Goal: Task Accomplishment & Management: Use online tool/utility

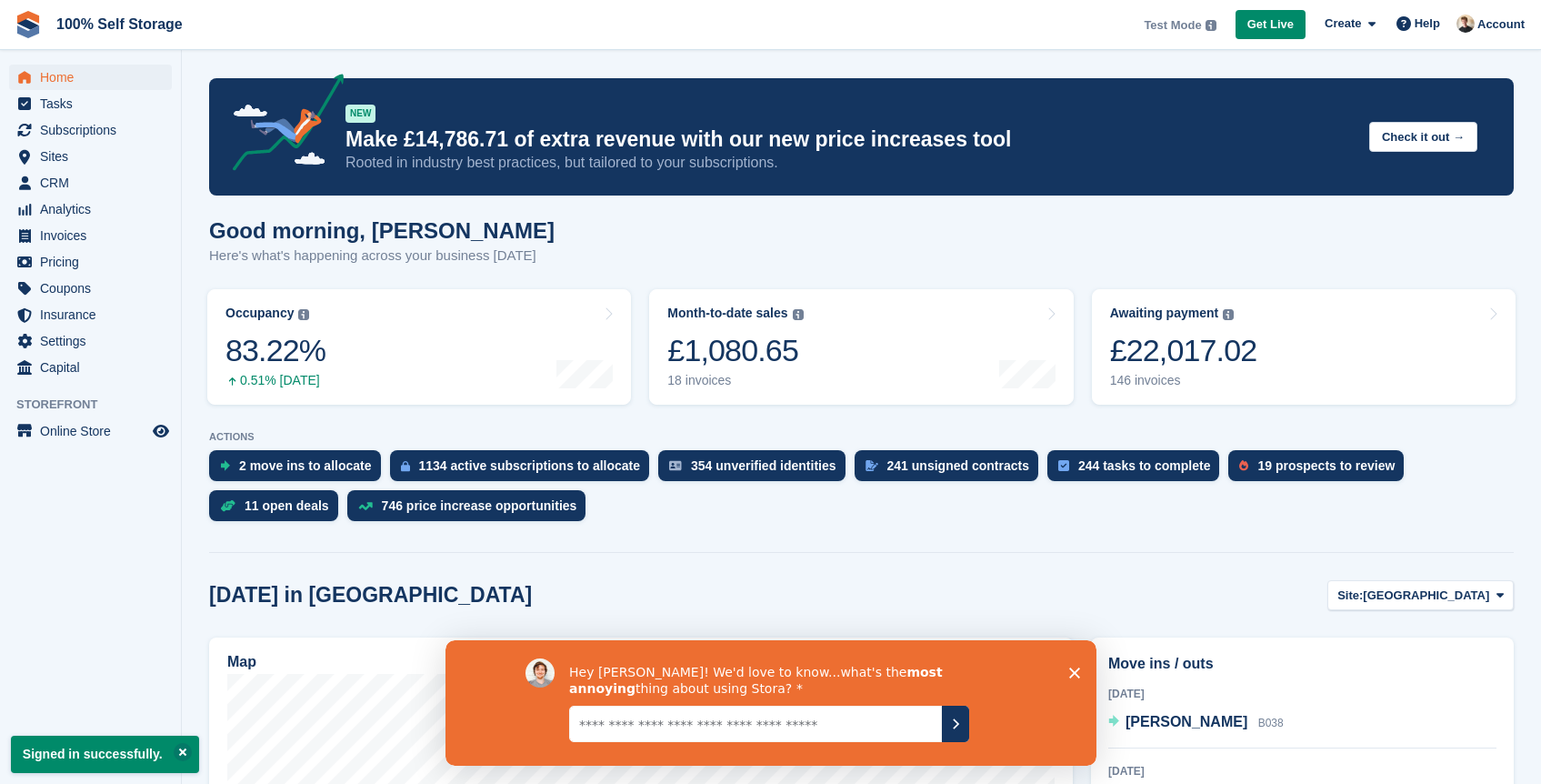
click at [1073, 672] on polygon "Close survey" at bounding box center [1073, 671] width 11 height 11
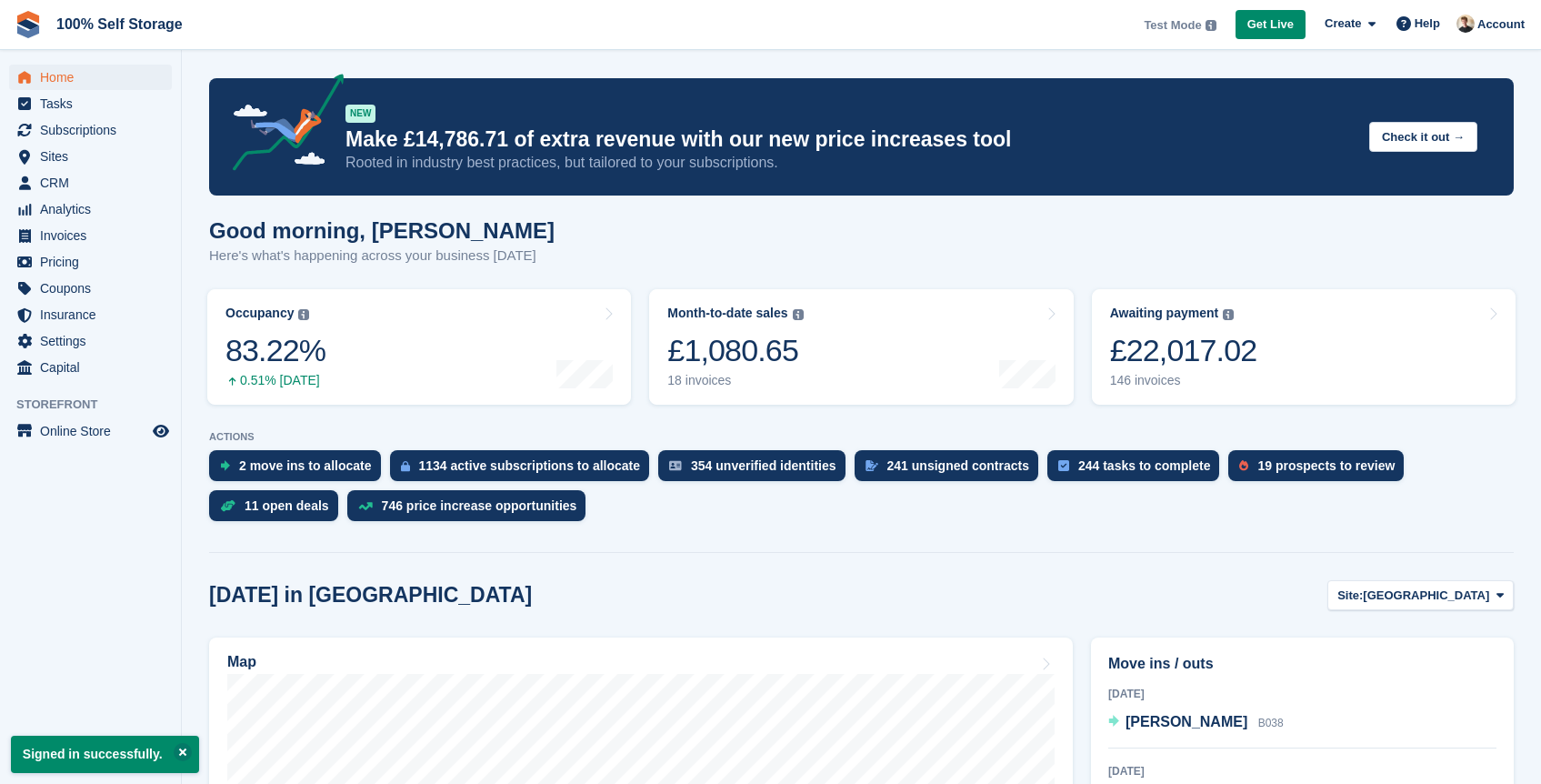
click at [68, 347] on span "Settings" at bounding box center [94, 341] width 109 height 25
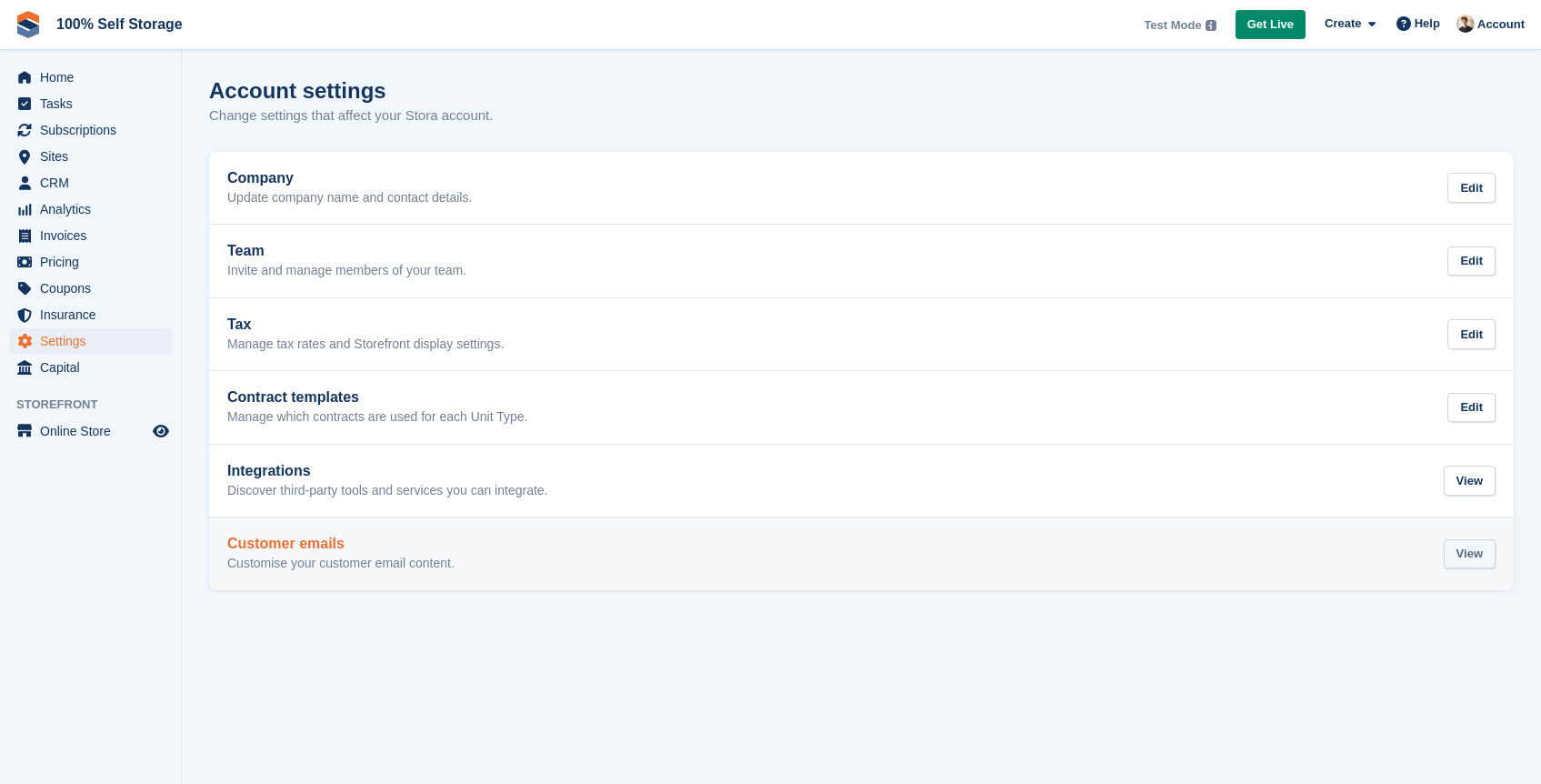
click at [1467, 551] on div "View" at bounding box center [1469, 554] width 52 height 30
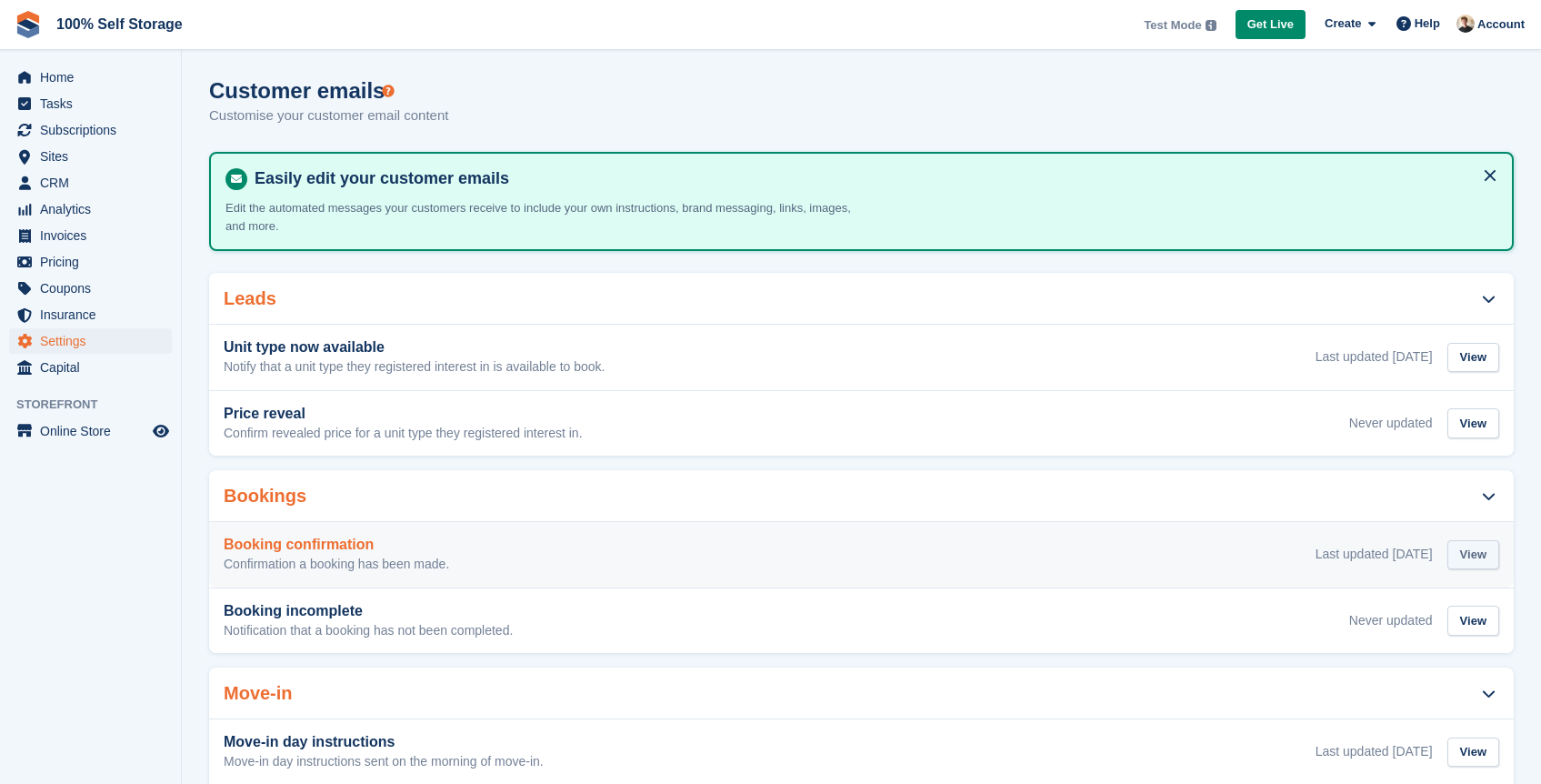
click at [1462, 566] on div "View" at bounding box center [1473, 555] width 52 height 30
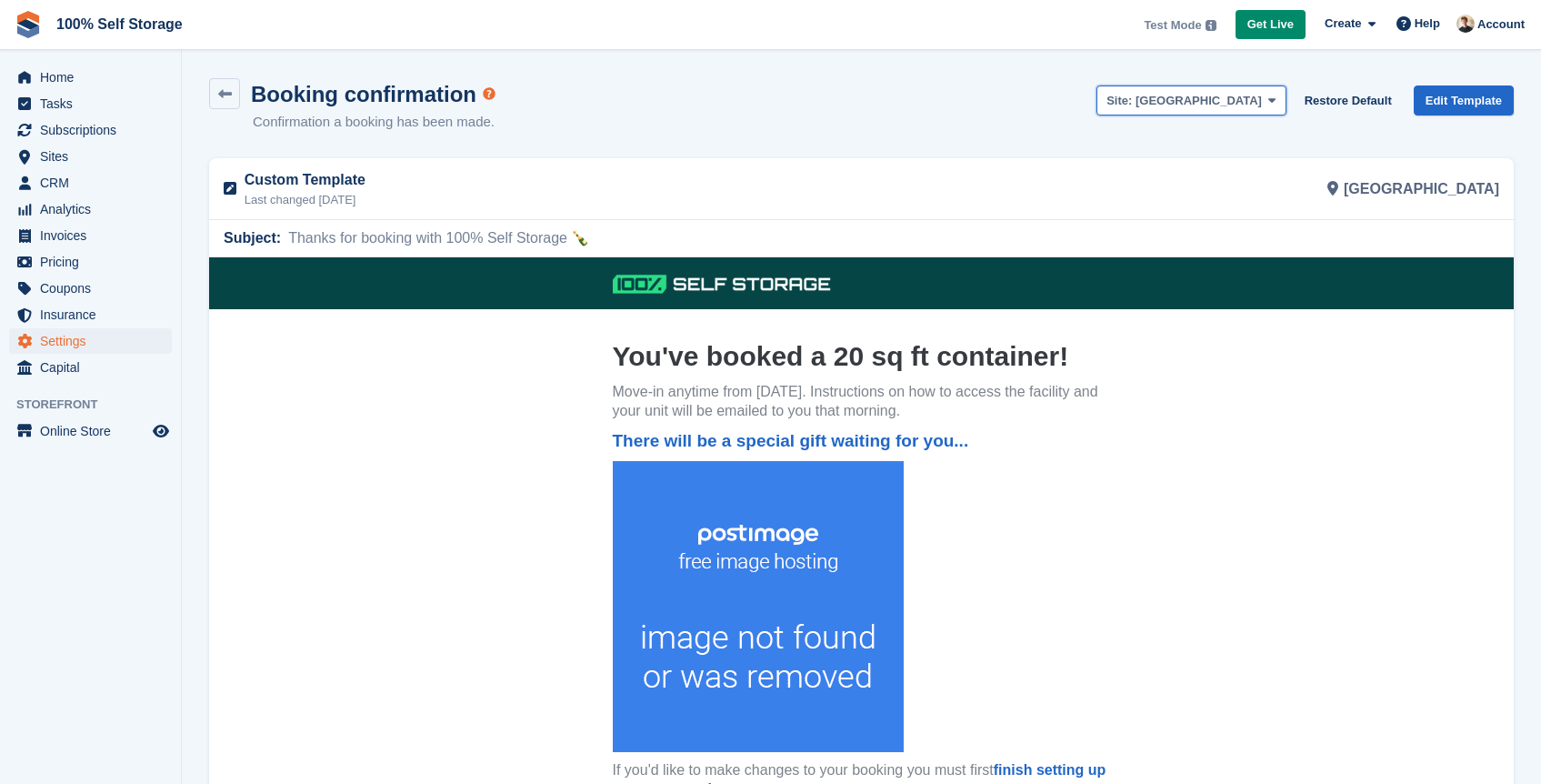
click at [1244, 104] on span "[GEOGRAPHIC_DATA]" at bounding box center [1198, 101] width 127 height 14
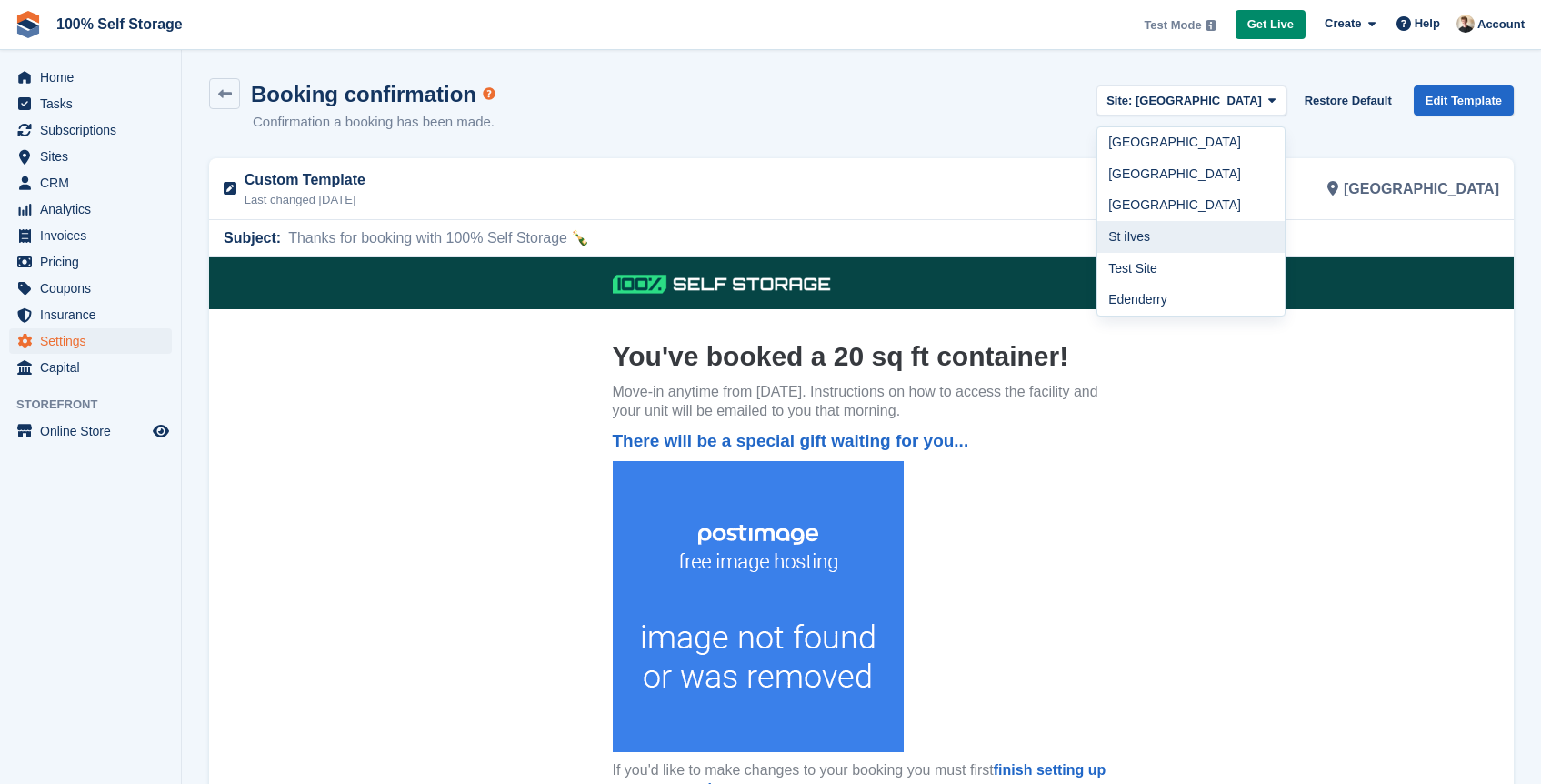
click at [1227, 243] on link "St iIves" at bounding box center [1191, 236] width 187 height 32
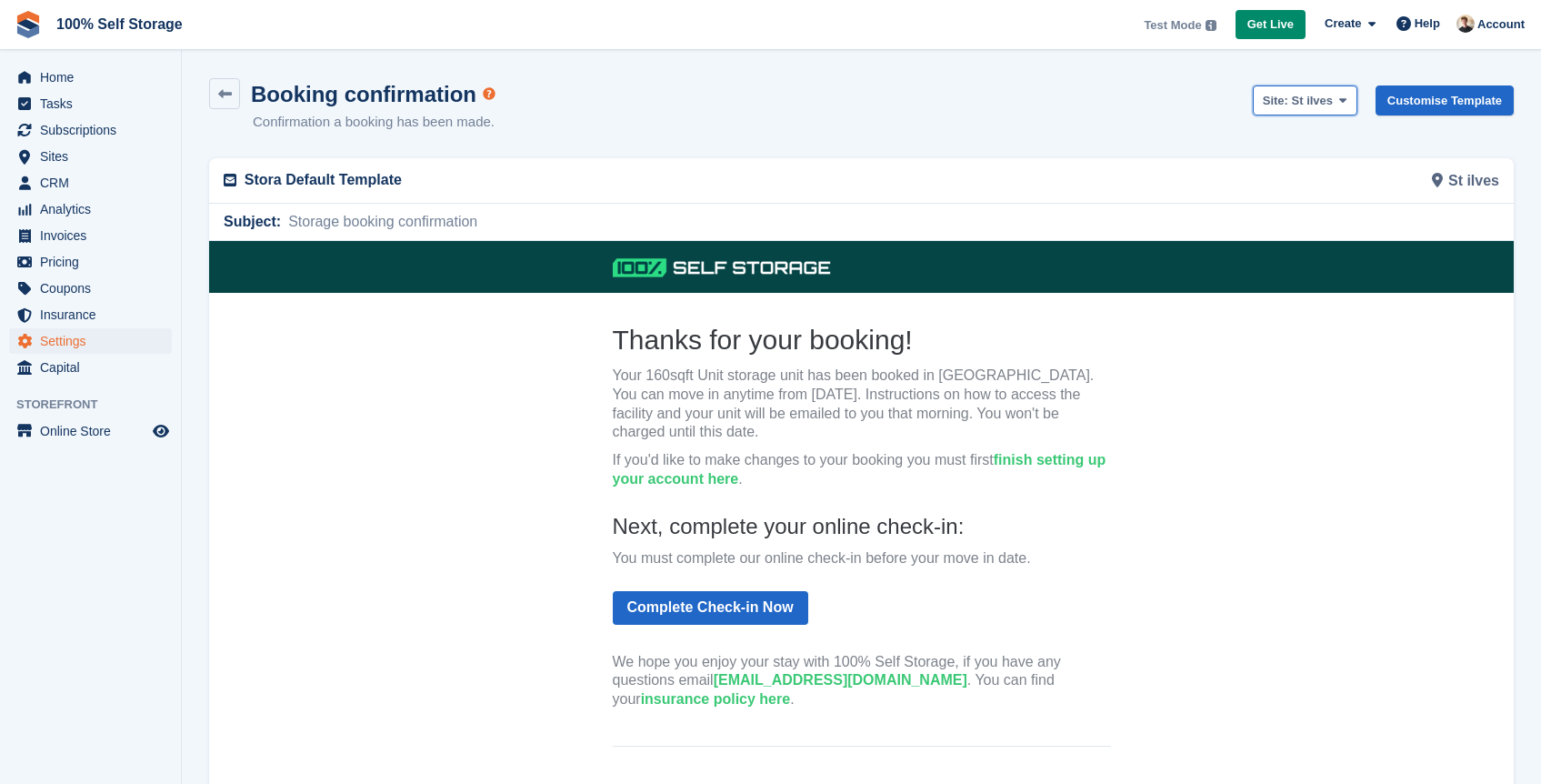
click at [1302, 101] on span "St iIves" at bounding box center [1312, 101] width 42 height 14
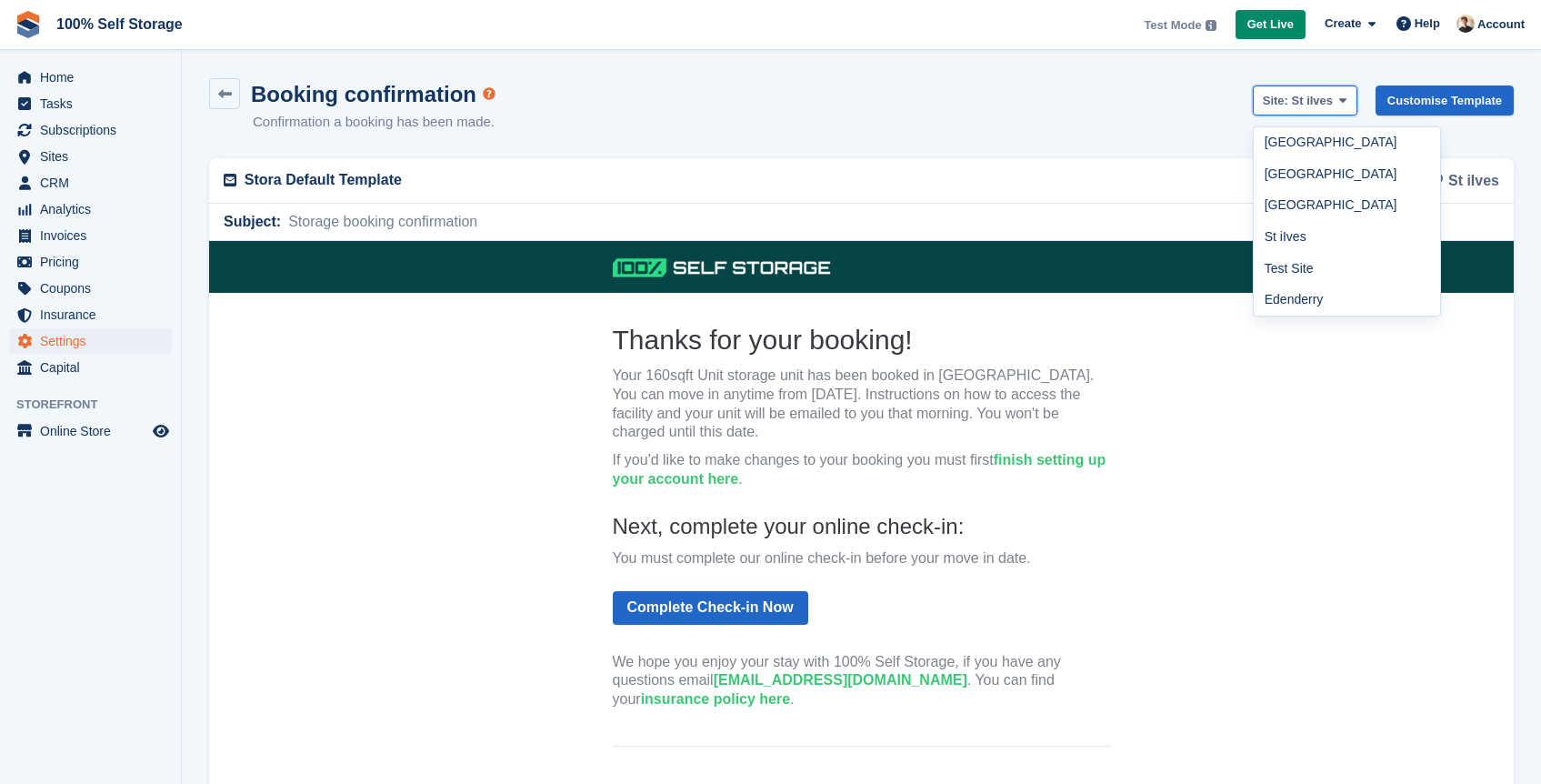
click at [1302, 101] on span "St iIves" at bounding box center [1312, 101] width 42 height 14
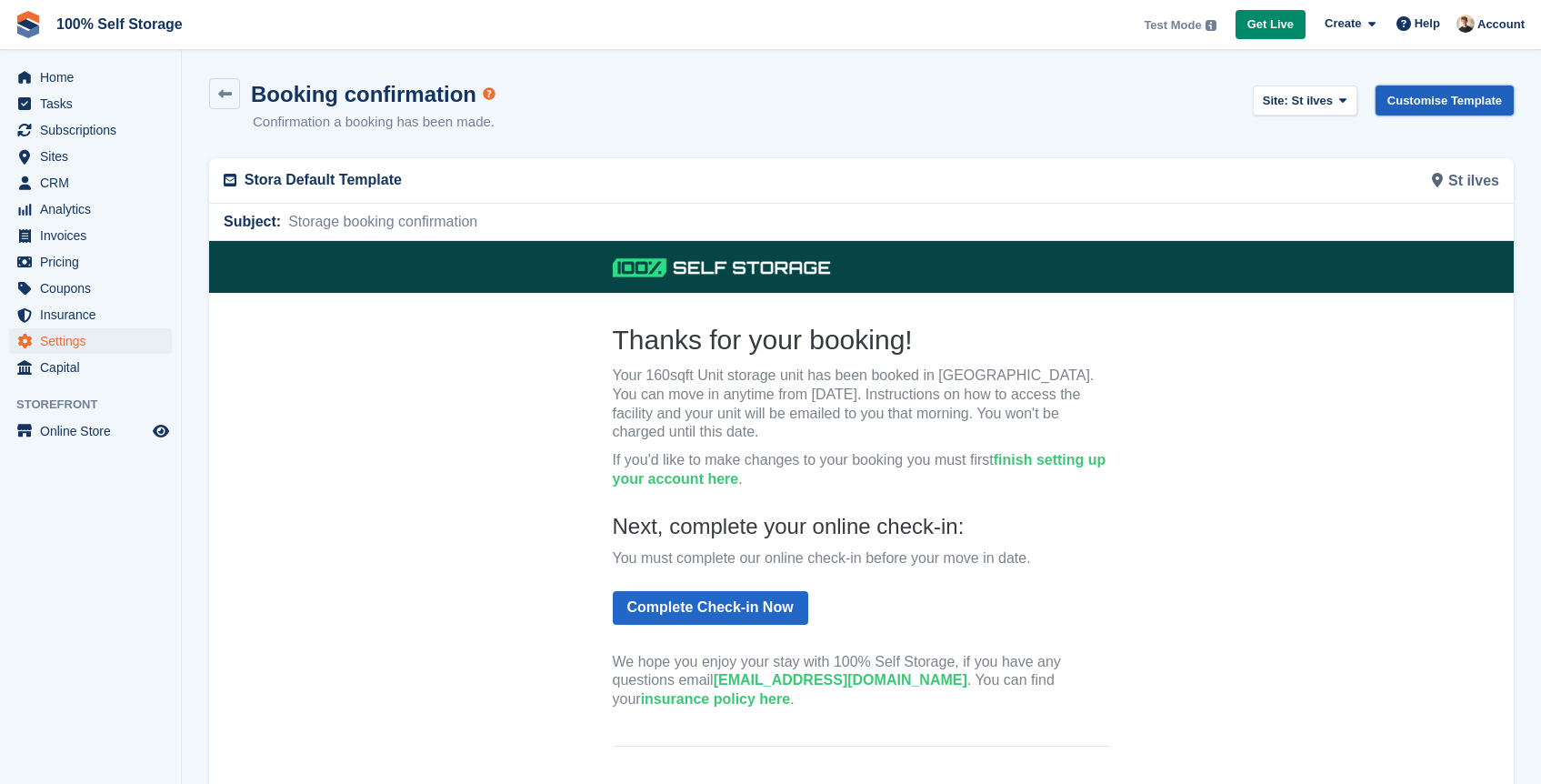
click at [1468, 97] on link "Customise Template" at bounding box center [1444, 100] width 138 height 30
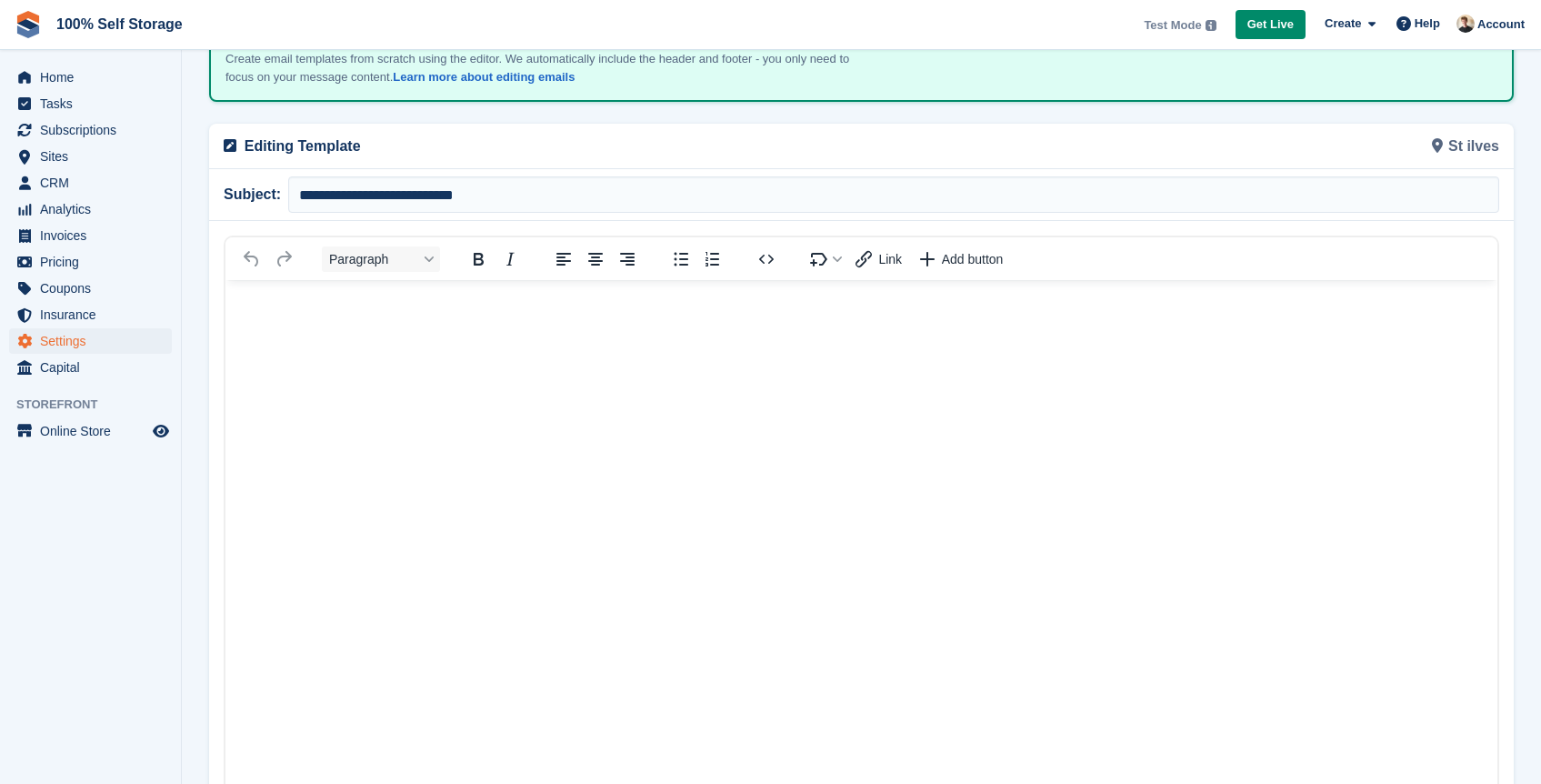
scroll to position [158, 0]
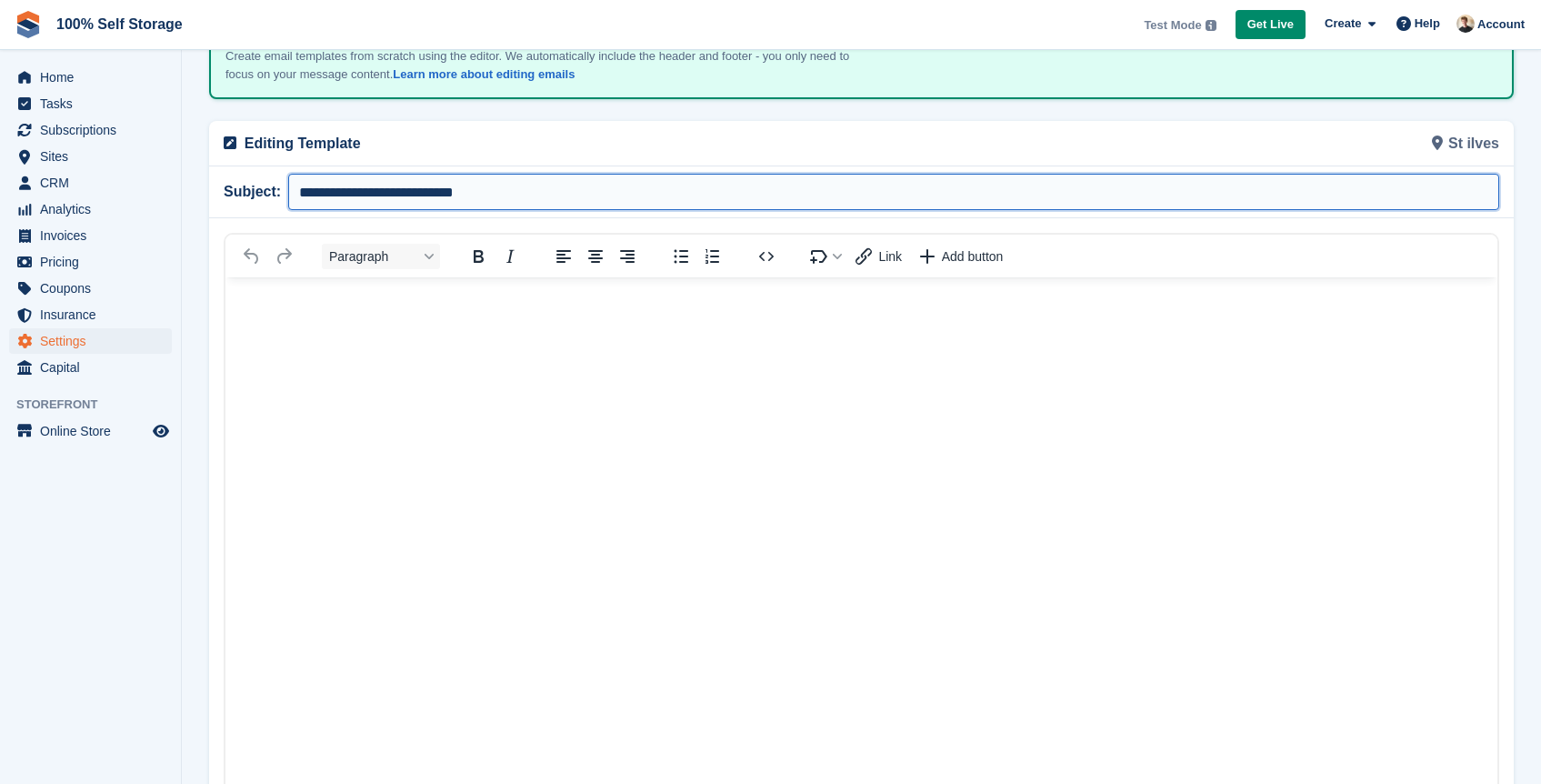
click at [862, 186] on input "**********" at bounding box center [893, 192] width 1211 height 37
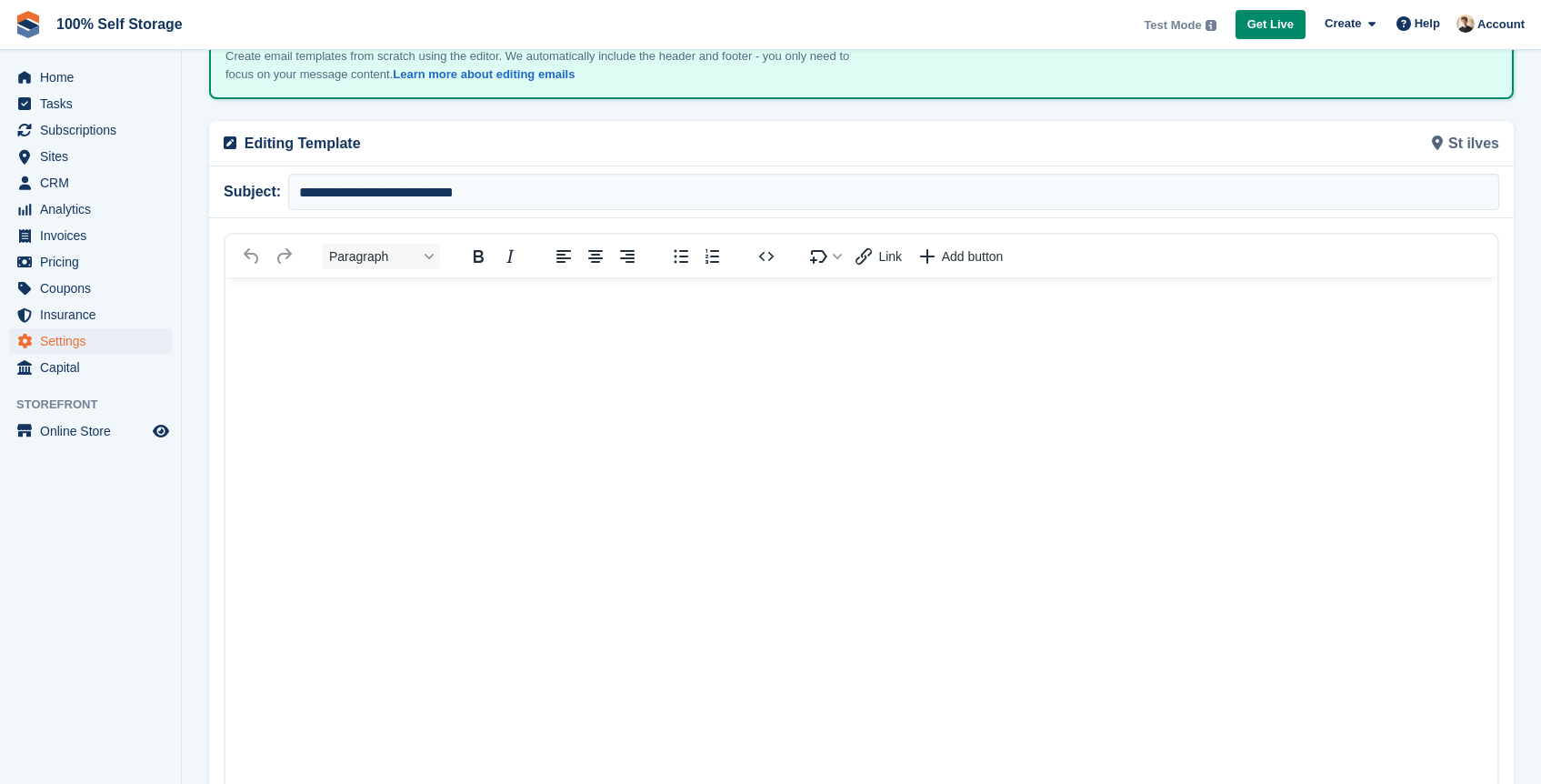
click at [758, 327] on body "Rich Text Area" at bounding box center [861, 309] width 1272 height 65
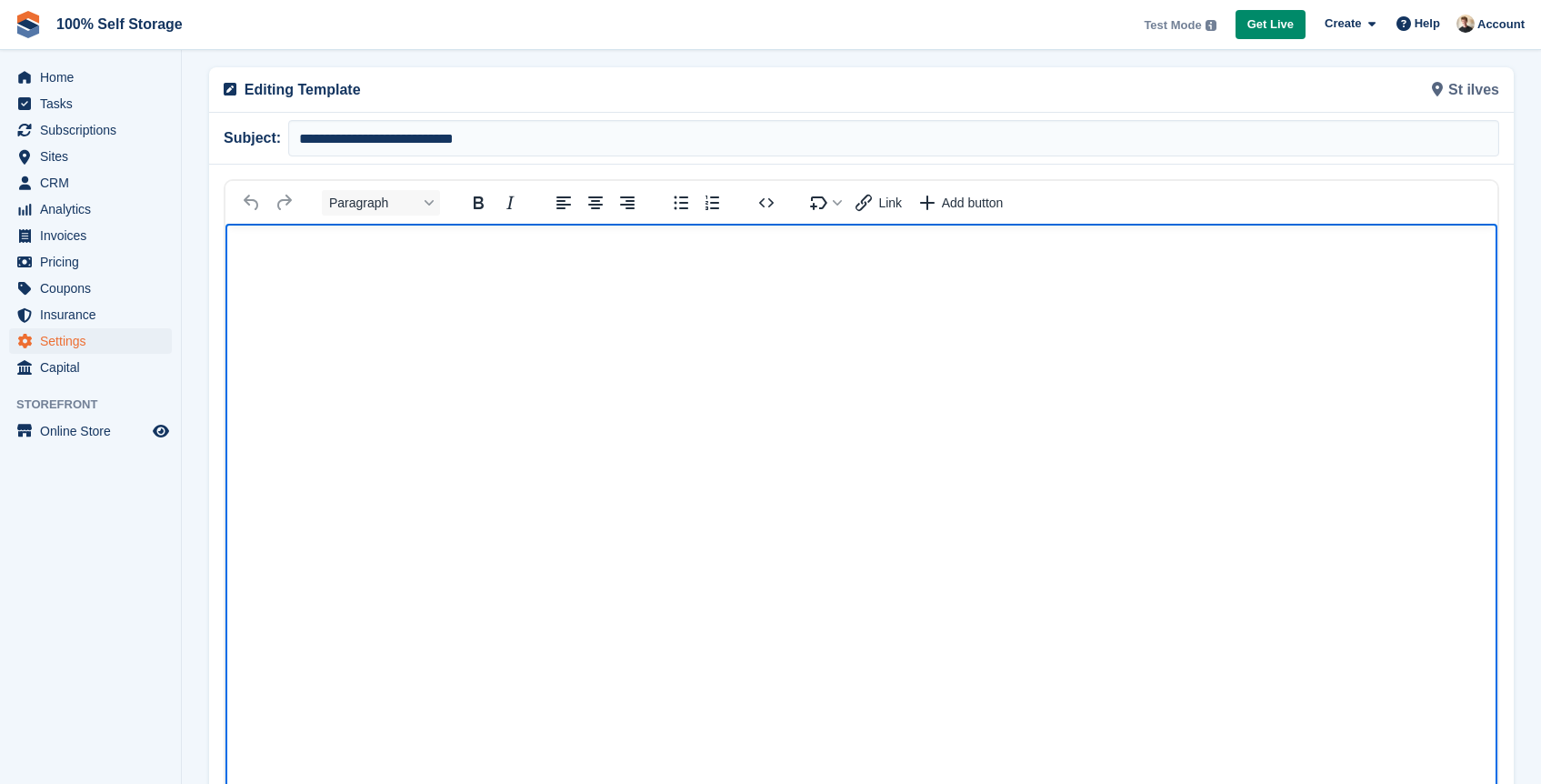
scroll to position [215, 0]
